Goal: Navigation & Orientation: Find specific page/section

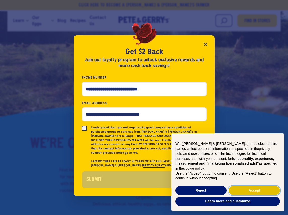
click at [246, 192] on button "Accept" at bounding box center [254, 190] width 51 height 9
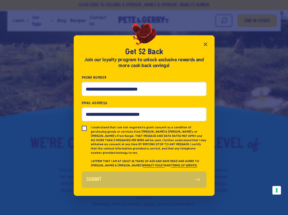
click at [207, 45] on icon "Close popup" at bounding box center [206, 44] width 6 height 6
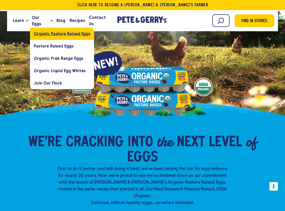
click at [43, 33] on span "Organic Pasture Raised Eggs" at bounding box center [62, 33] width 56 height 5
